Goal: Find specific page/section: Find specific page/section

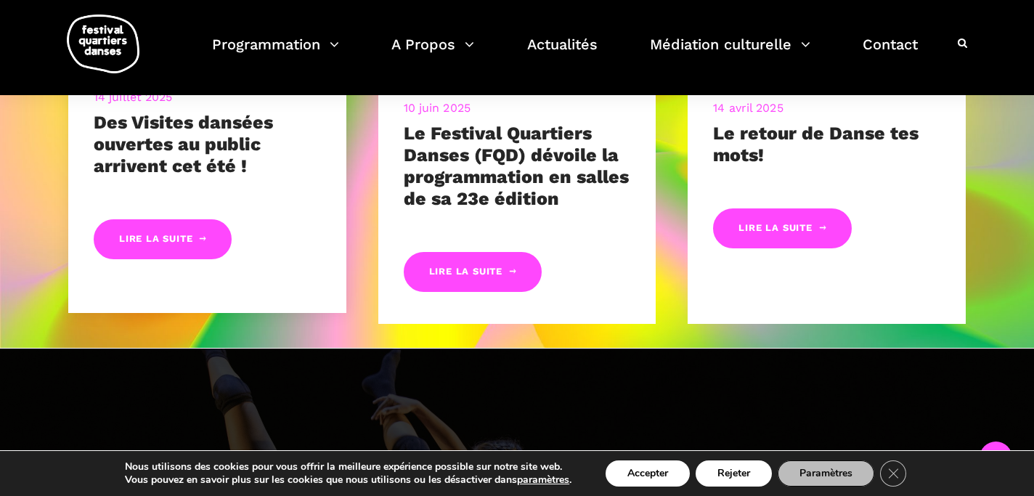
scroll to position [817, 0]
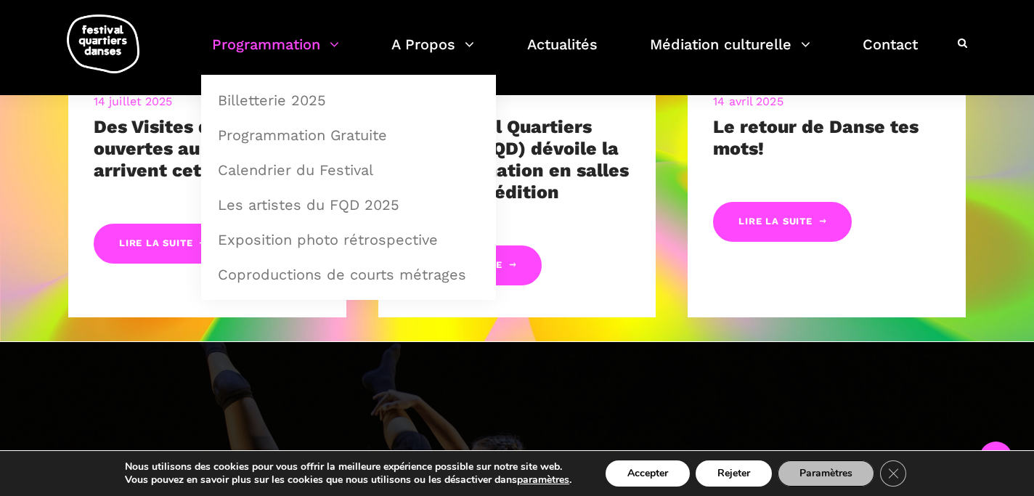
click at [295, 46] on link "Programmation" at bounding box center [275, 53] width 127 height 43
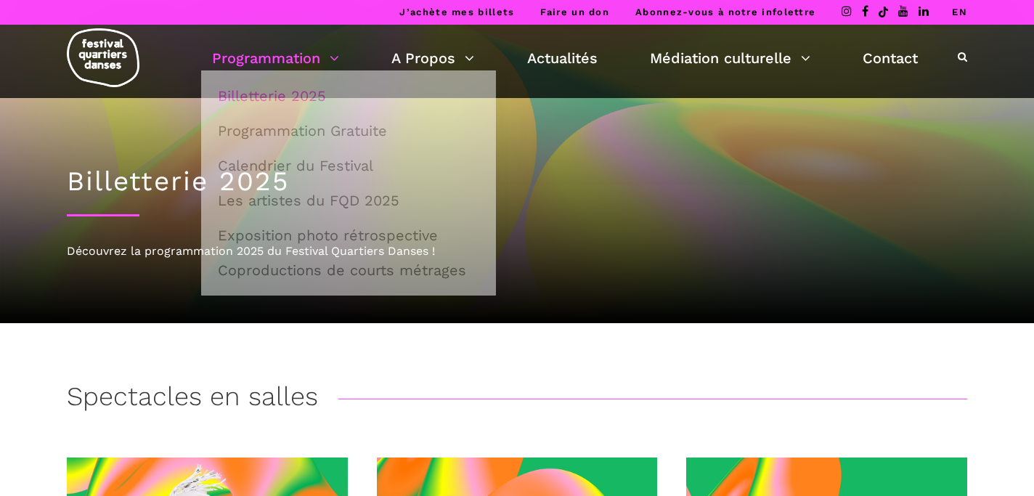
click at [278, 71] on li "Billetterie 2025" at bounding box center [348, 91] width 295 height 43
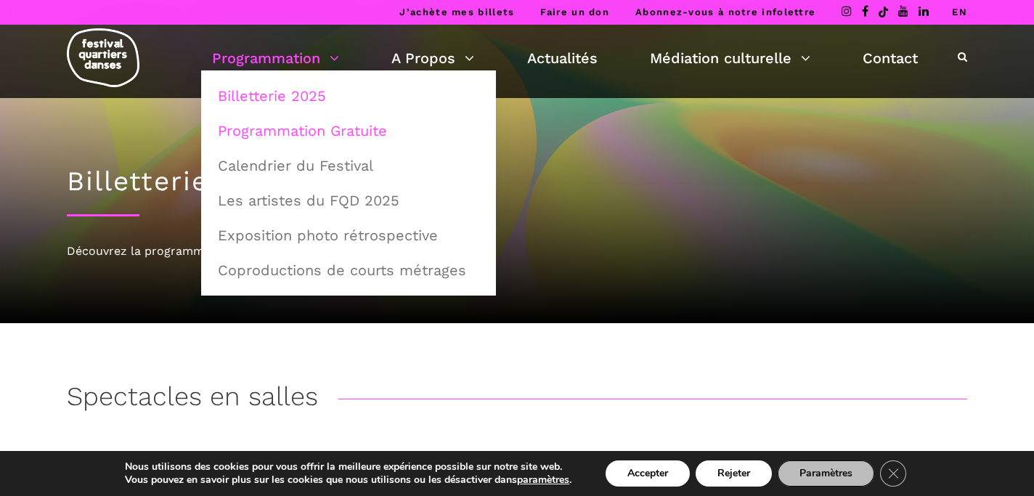
click at [280, 132] on link "Programmation Gratuite" at bounding box center [348, 130] width 279 height 33
